Goal: Task Accomplishment & Management: Manage account settings

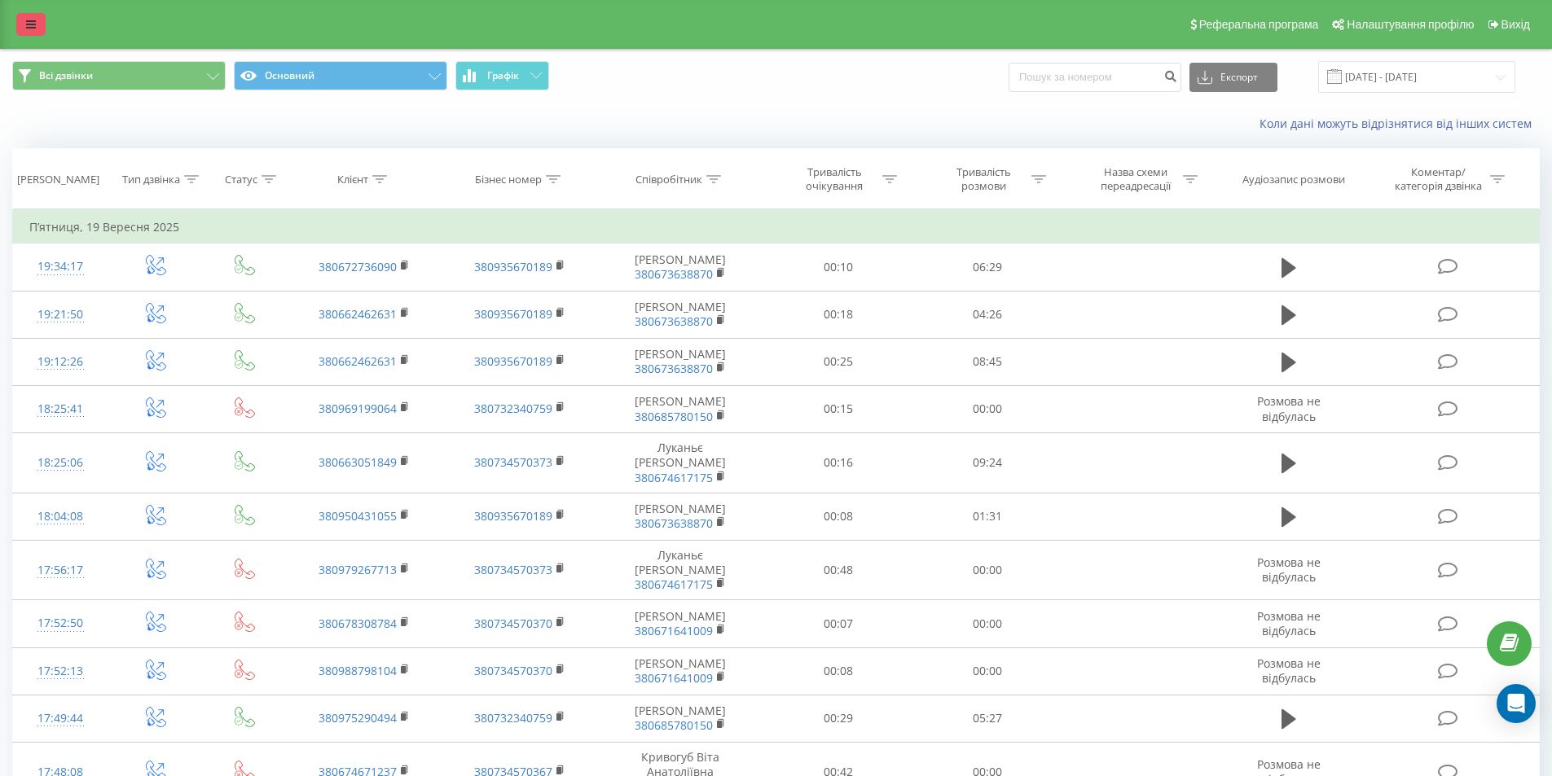
click at [33, 28] on icon at bounding box center [31, 24] width 10 height 11
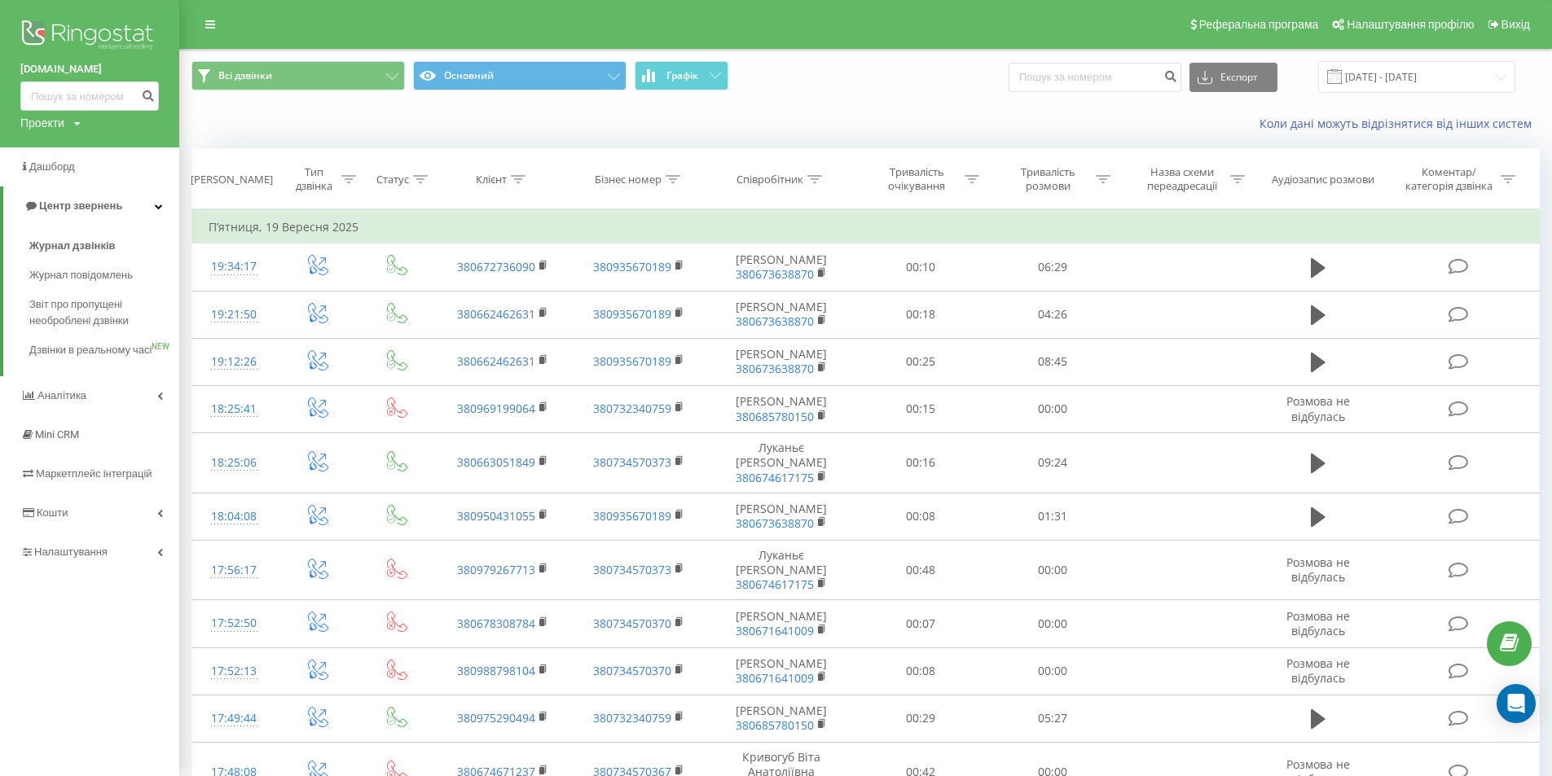
click at [81, 34] on img at bounding box center [89, 36] width 138 height 41
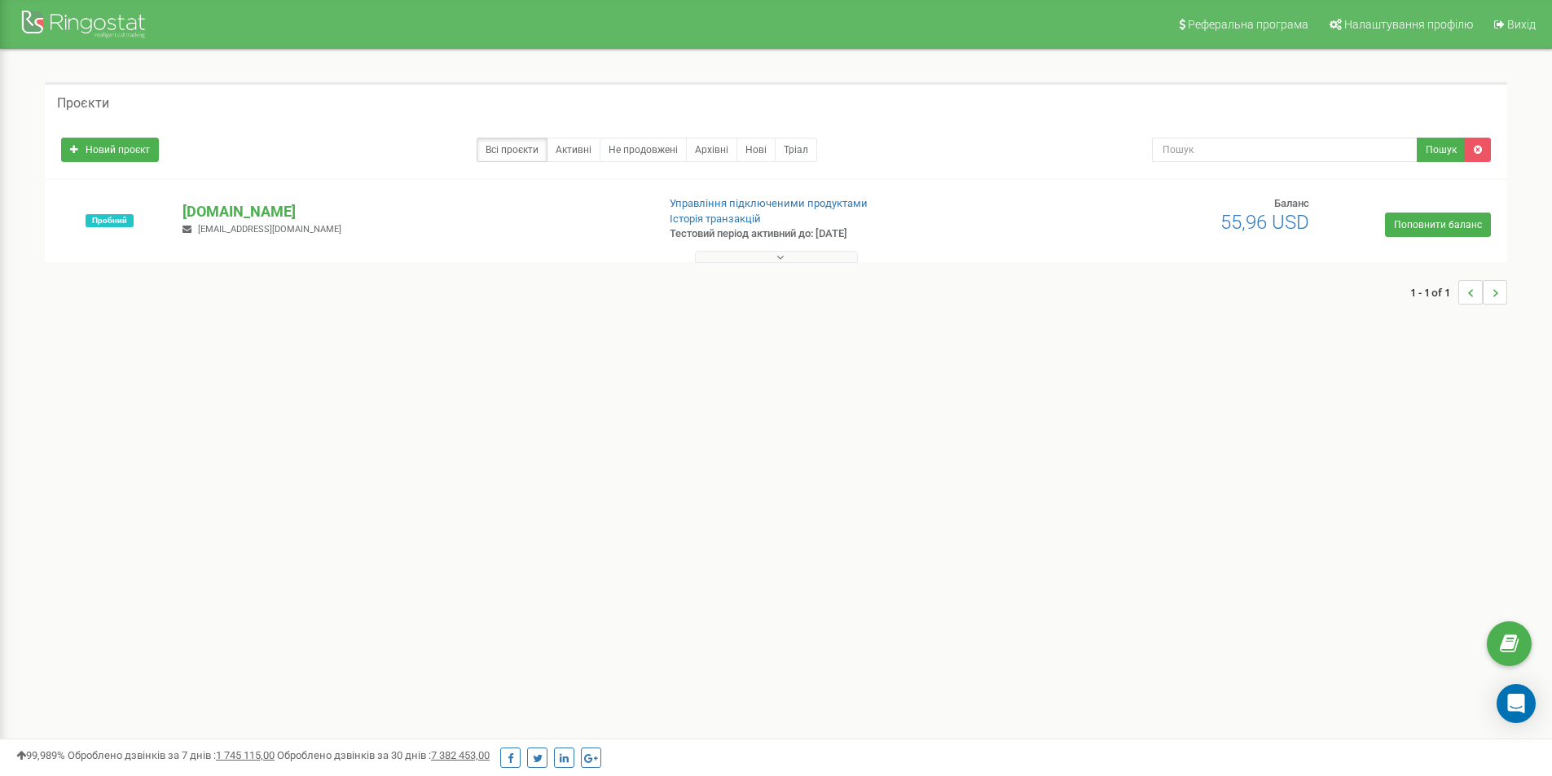
click at [764, 257] on button at bounding box center [776, 257] width 163 height 12
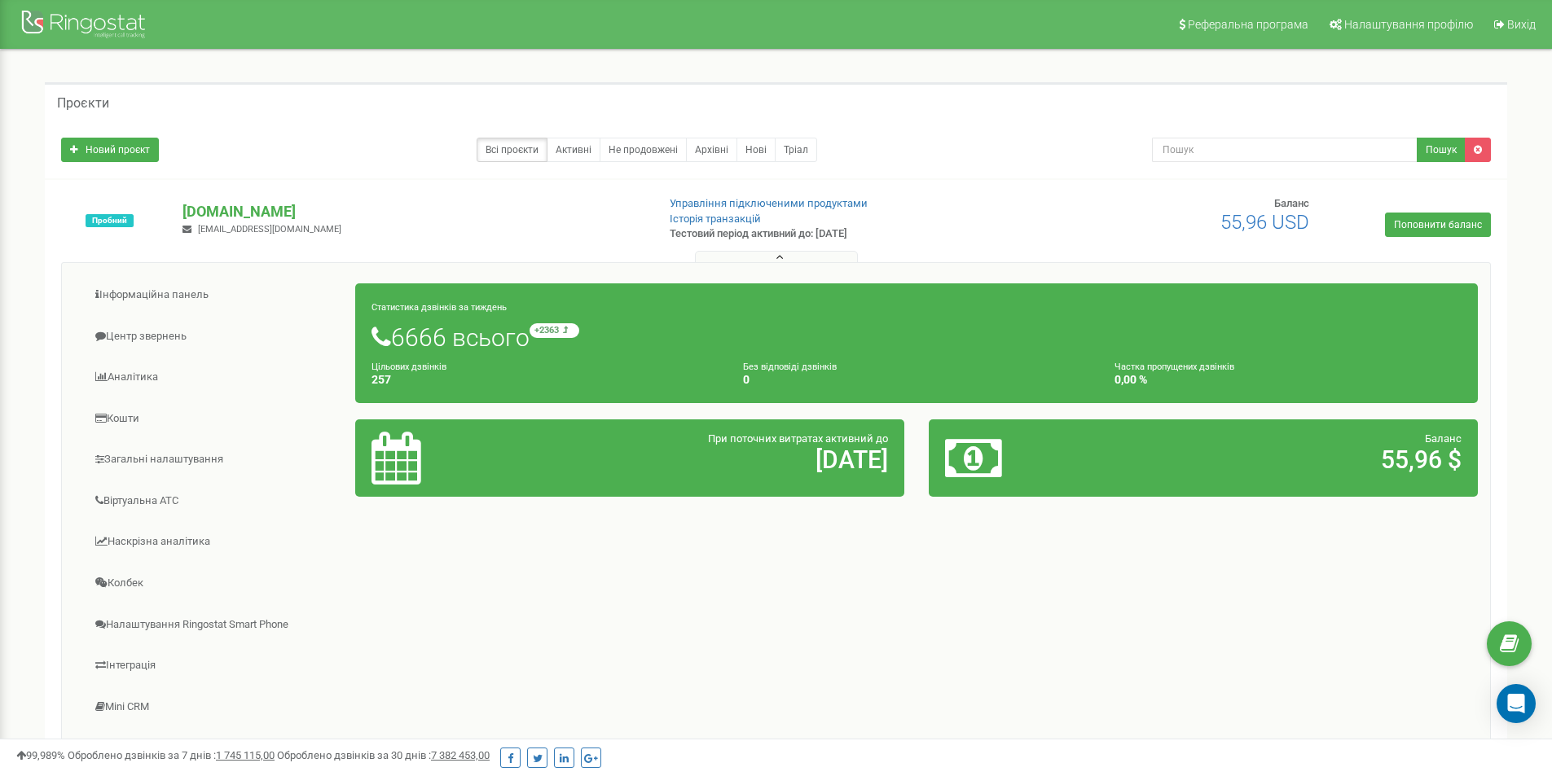
click at [979, 450] on icon at bounding box center [973, 458] width 57 height 53
click at [136, 380] on link "Аналiтика" at bounding box center [215, 378] width 282 height 40
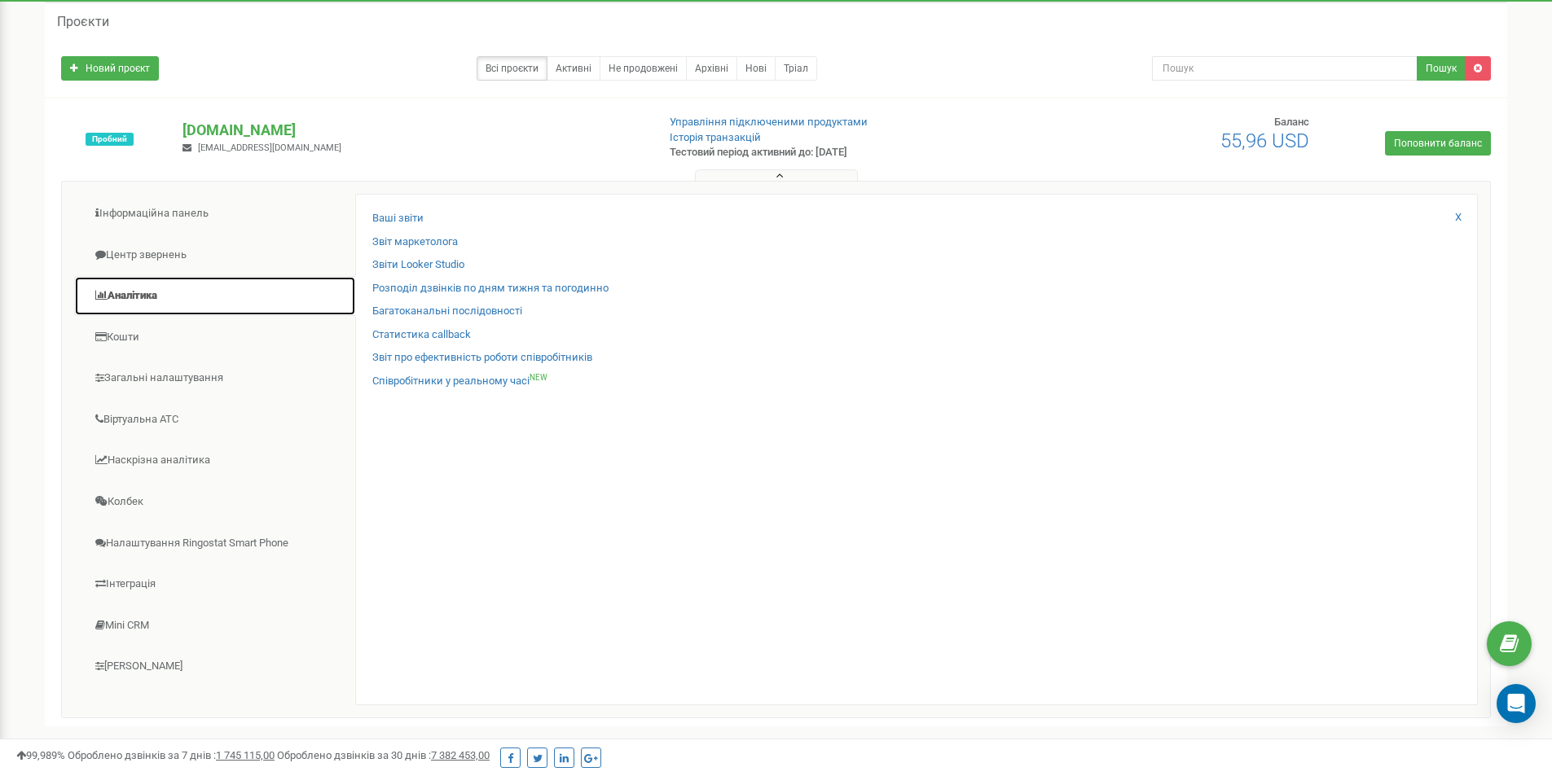
scroll to position [163, 0]
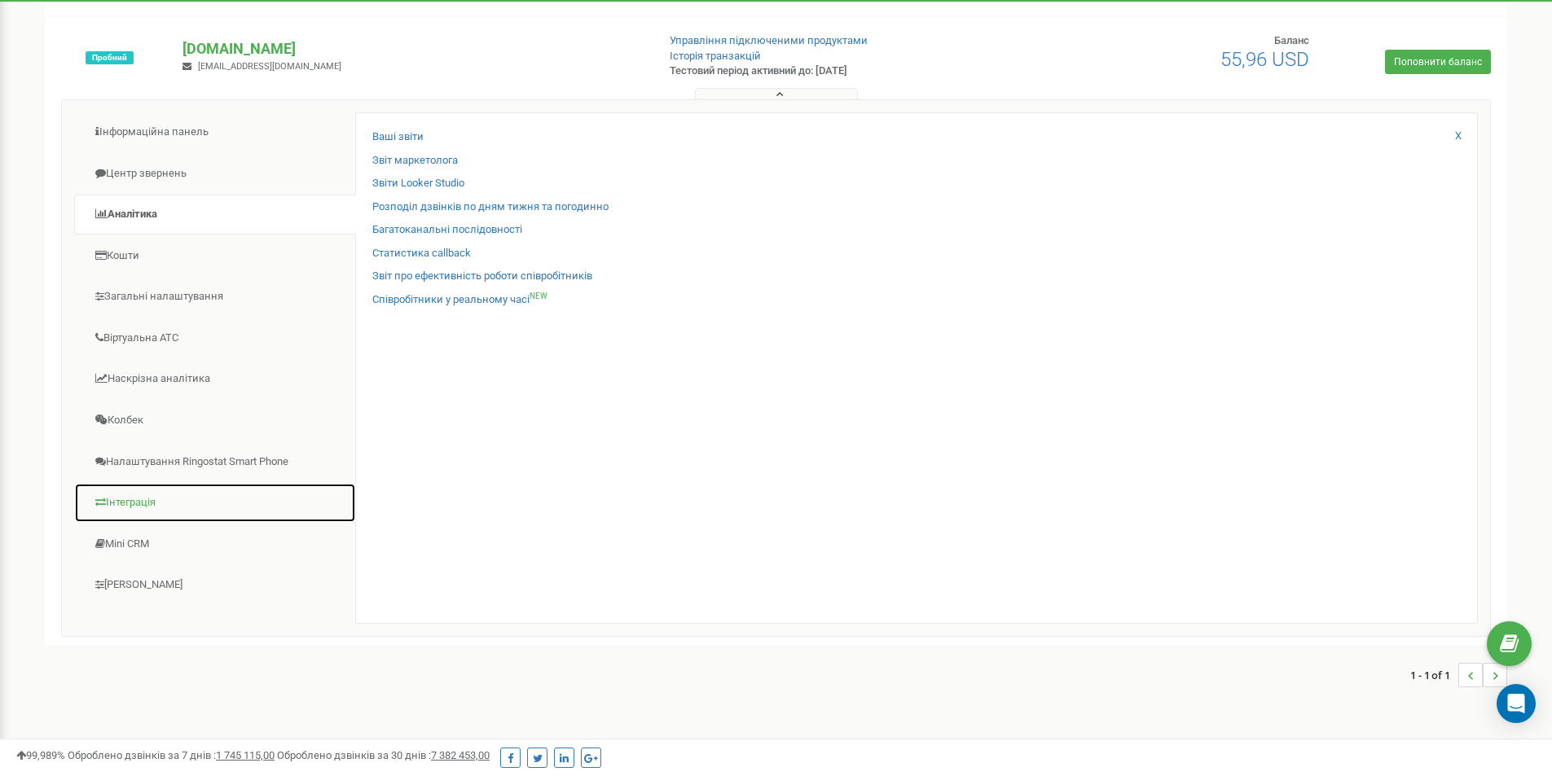
click at [142, 495] on link "Інтеграція" at bounding box center [215, 503] width 282 height 40
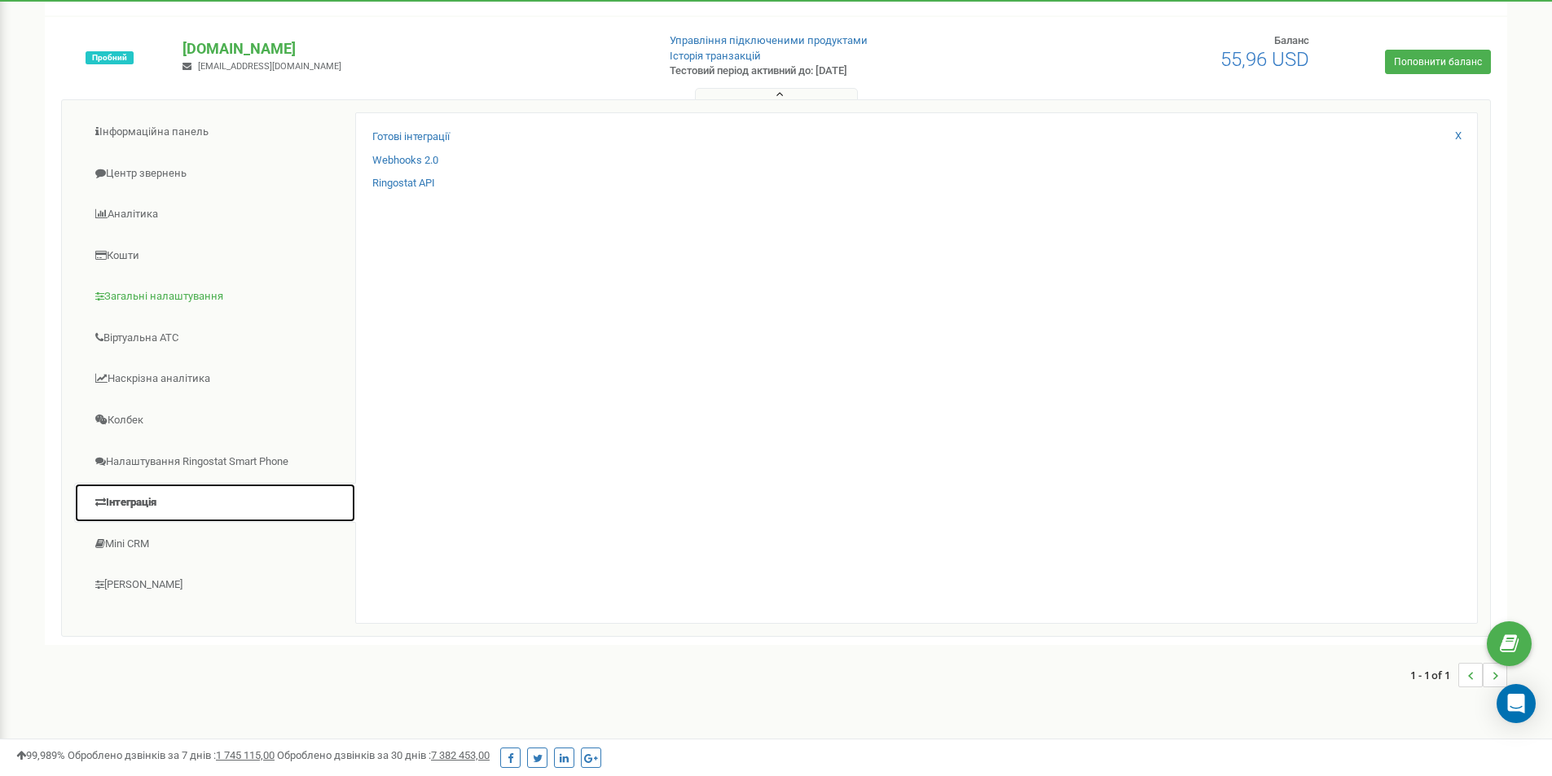
scroll to position [0, 0]
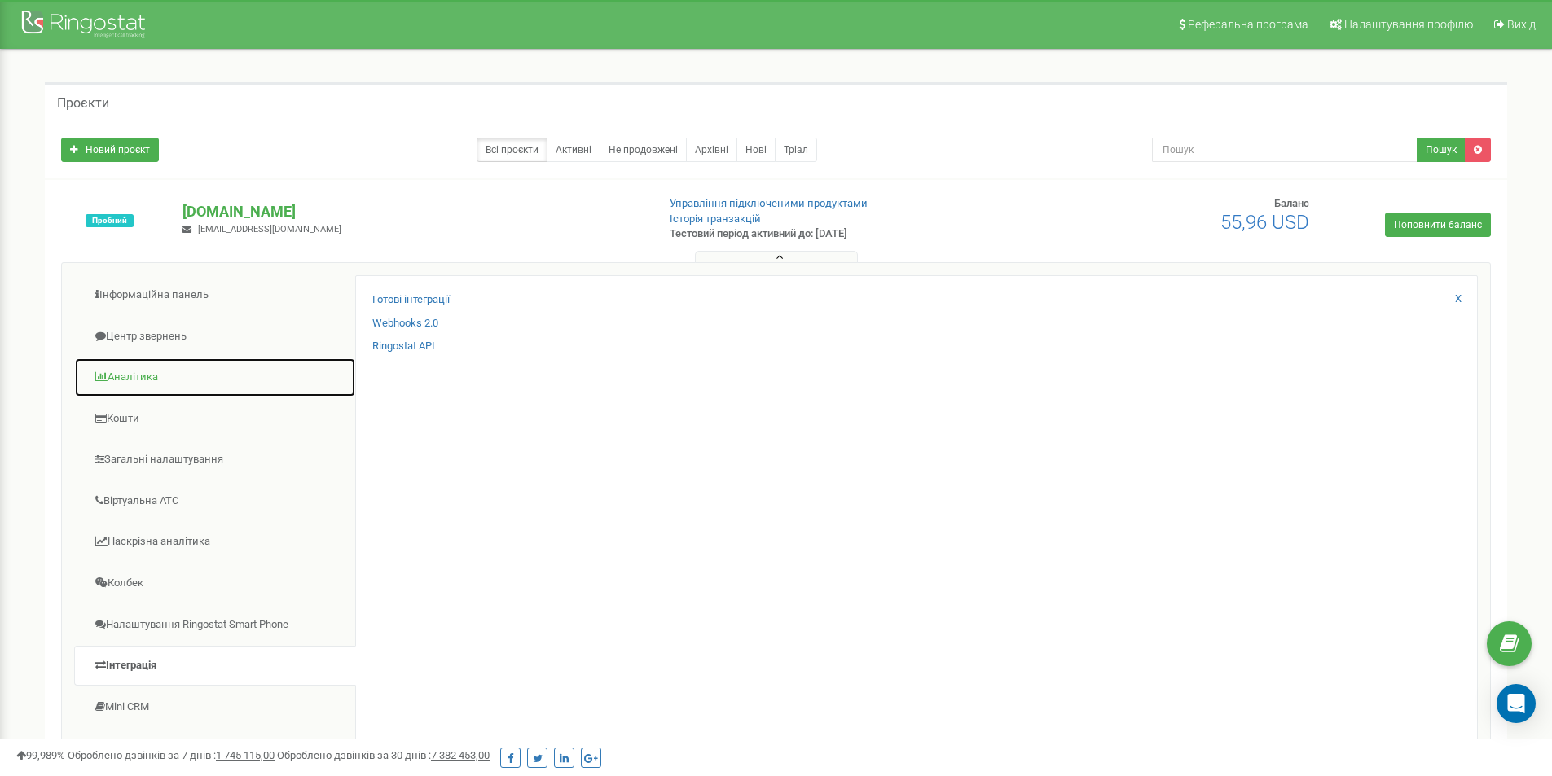
click at [159, 377] on link "Аналiтика" at bounding box center [215, 378] width 282 height 40
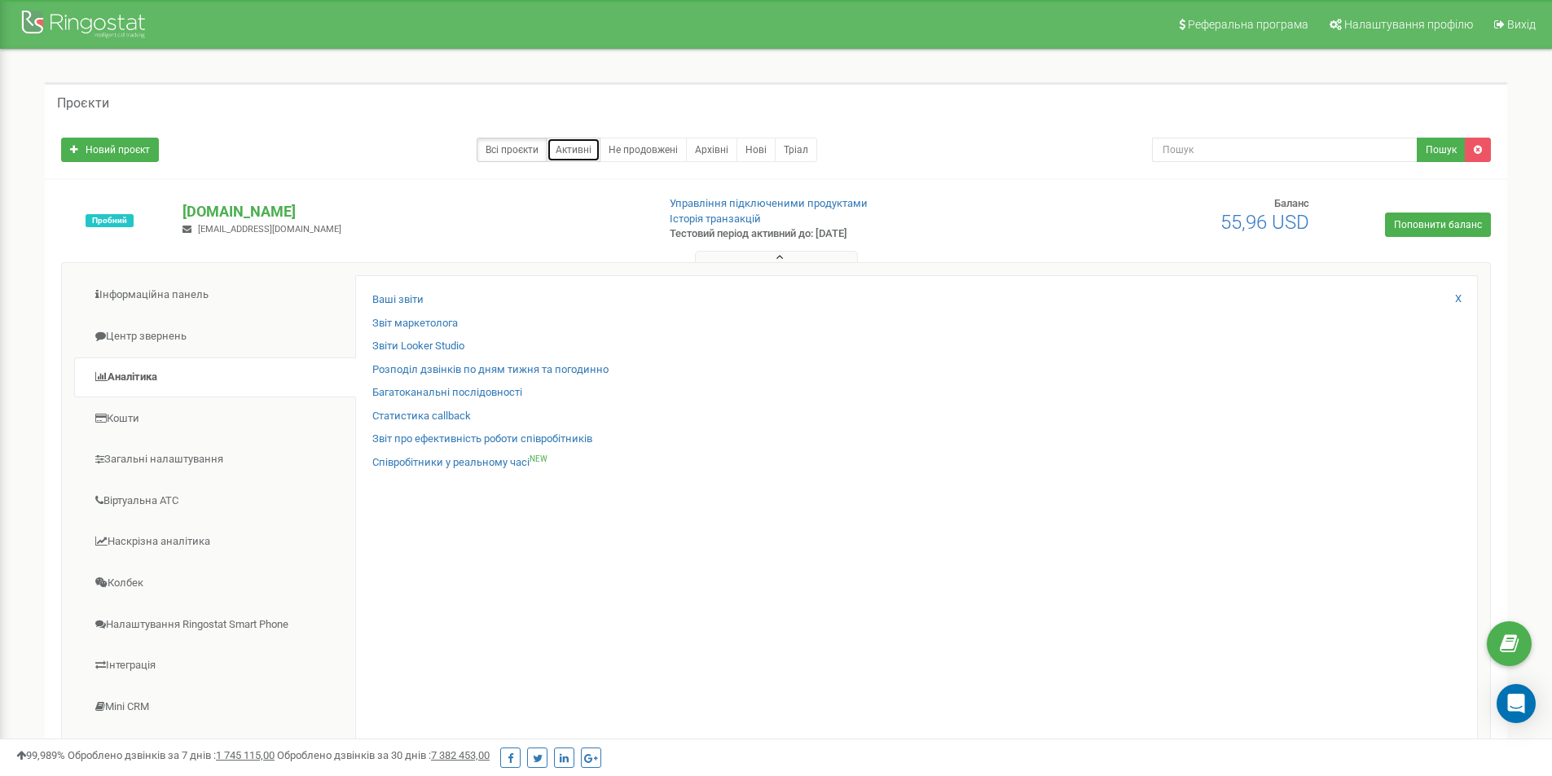
click at [580, 147] on link "Активні" at bounding box center [574, 150] width 54 height 24
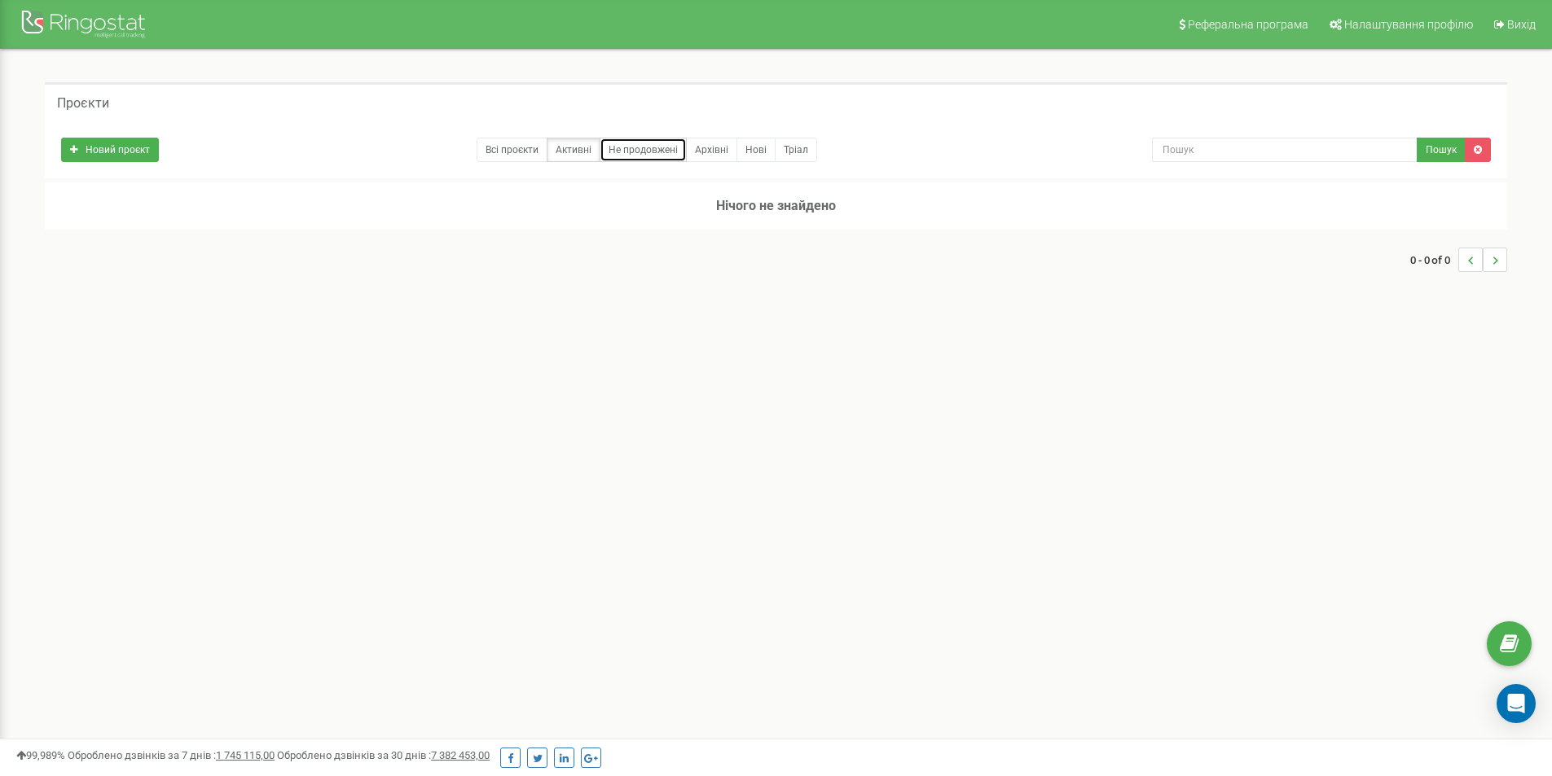
click at [638, 148] on link "Не продовжені" at bounding box center [643, 150] width 87 height 24
click at [715, 150] on link "Архівні" at bounding box center [711, 150] width 51 height 24
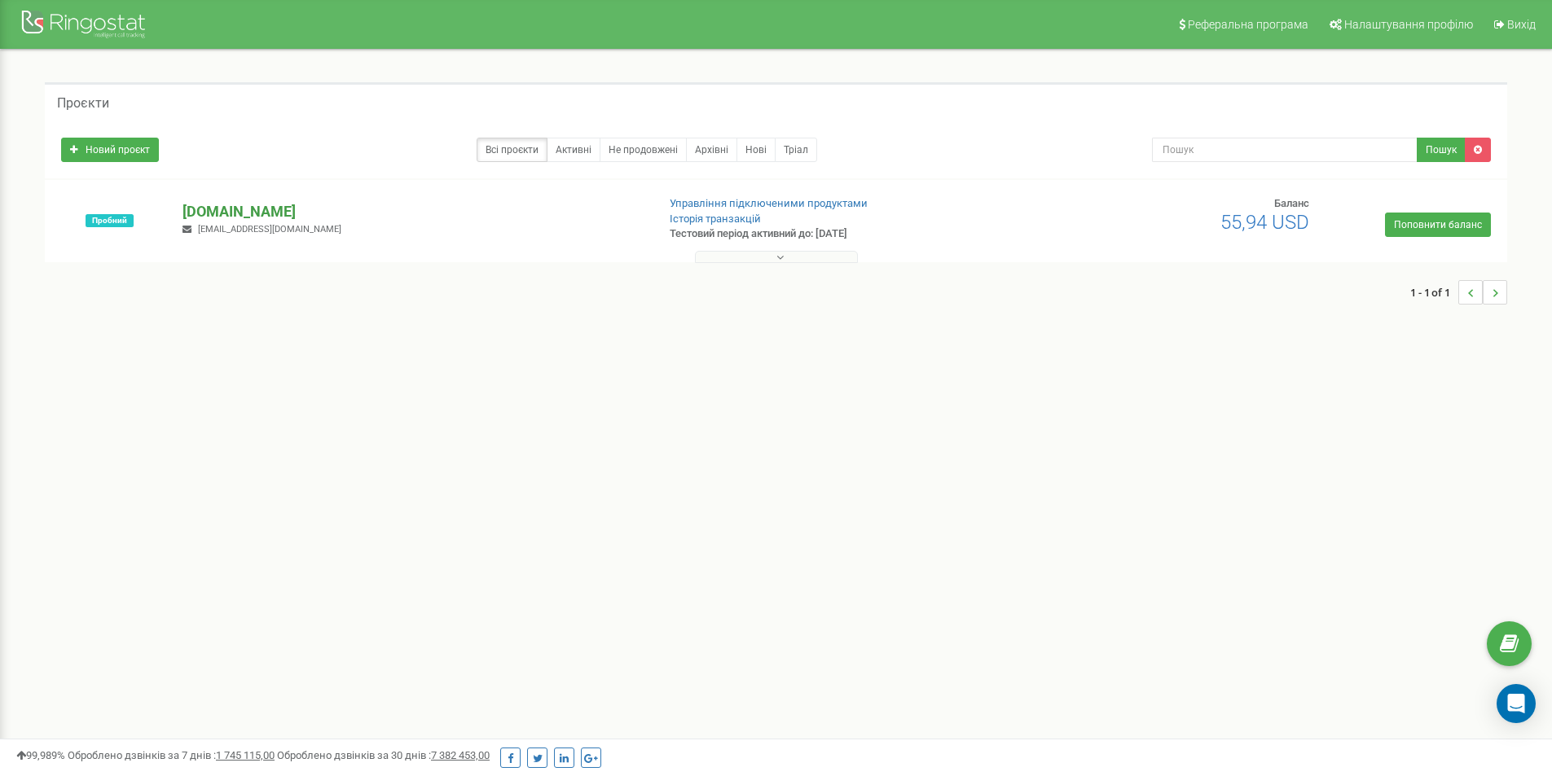
click at [213, 210] on p "[DOMAIN_NAME]" at bounding box center [412, 211] width 460 height 21
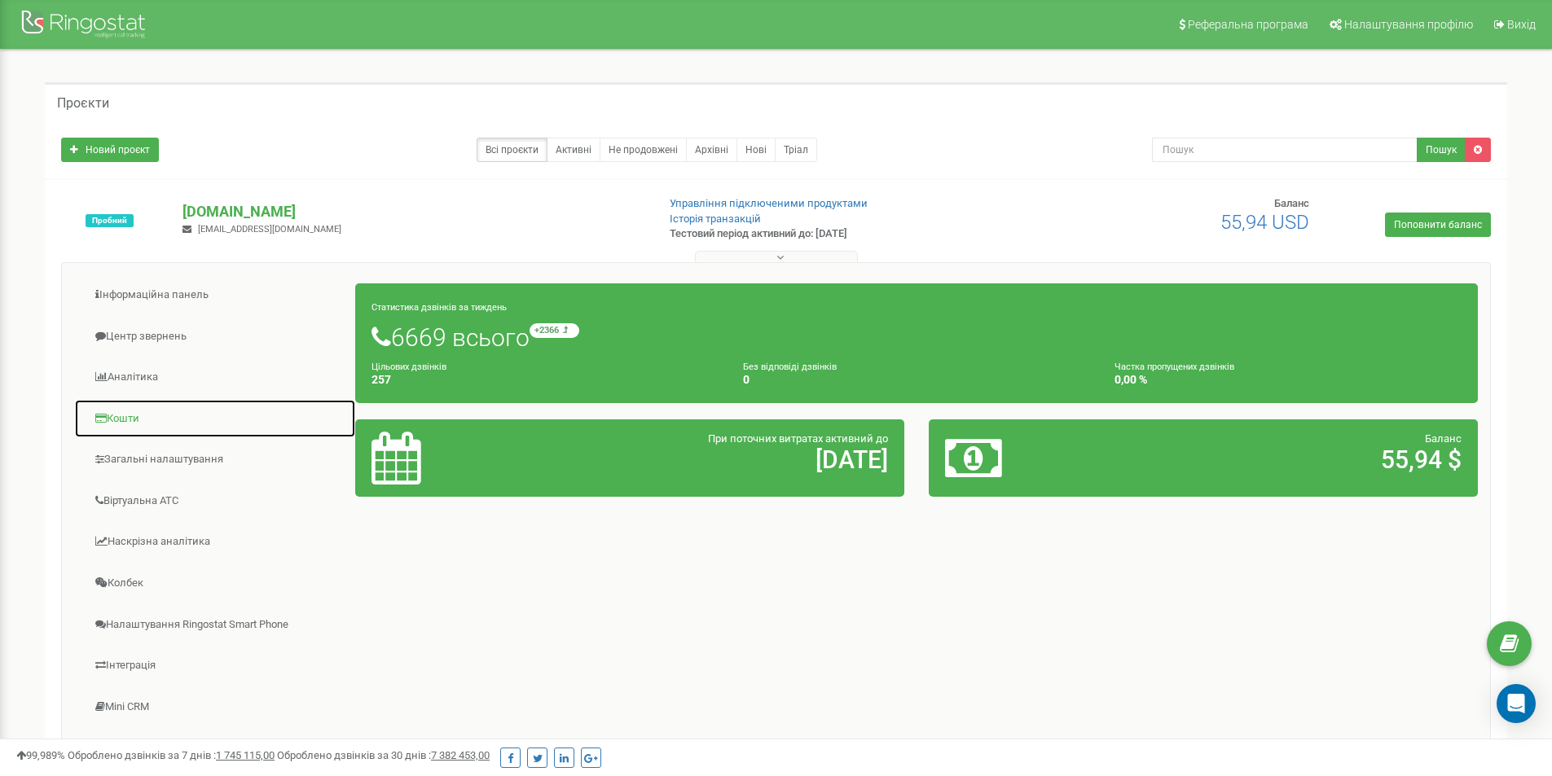
click at [136, 420] on link "Кошти" at bounding box center [215, 419] width 282 height 40
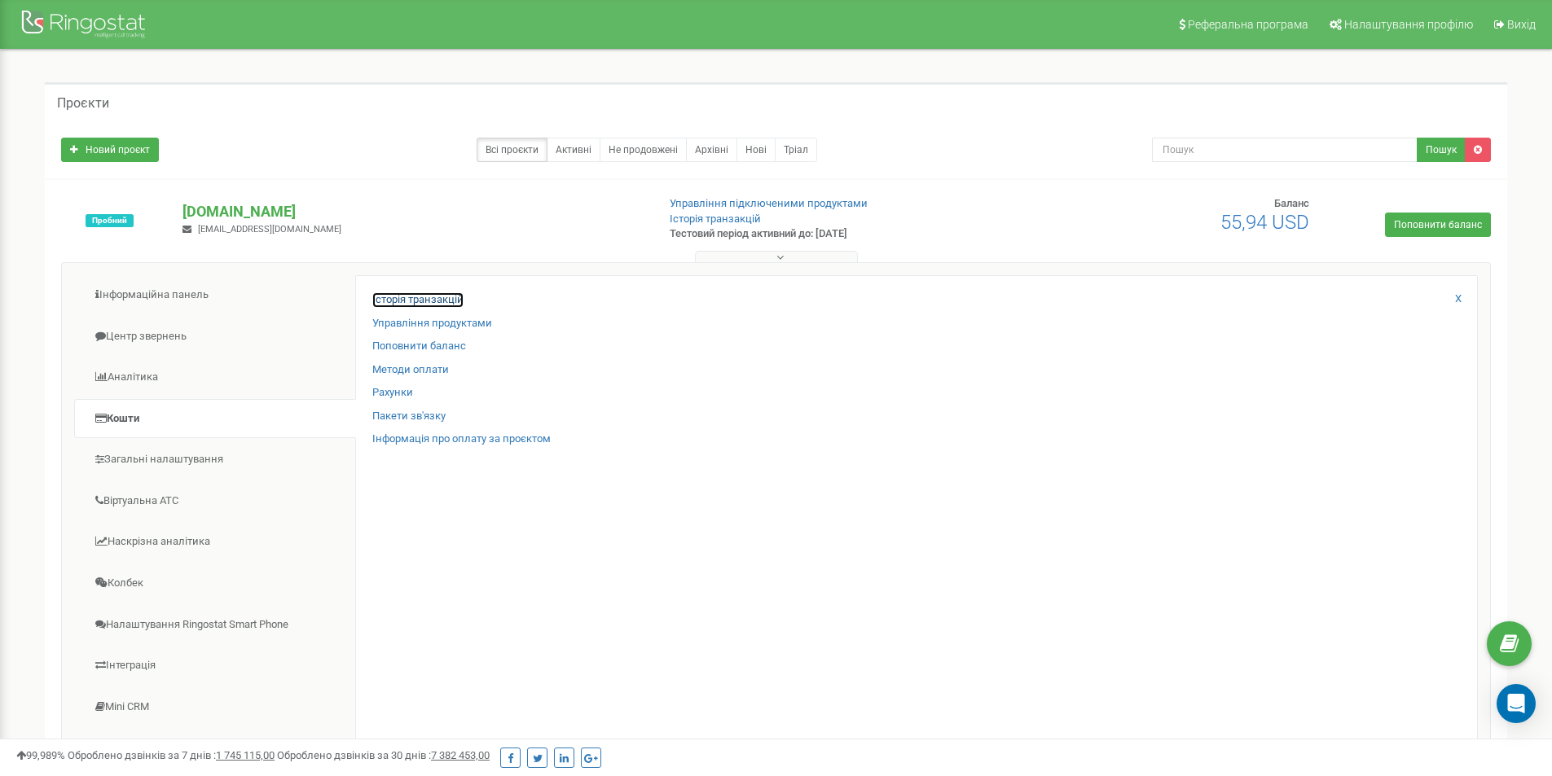
click at [419, 297] on link "Історія транзакцій" at bounding box center [417, 299] width 91 height 15
